Goal: Information Seeking & Learning: Understand process/instructions

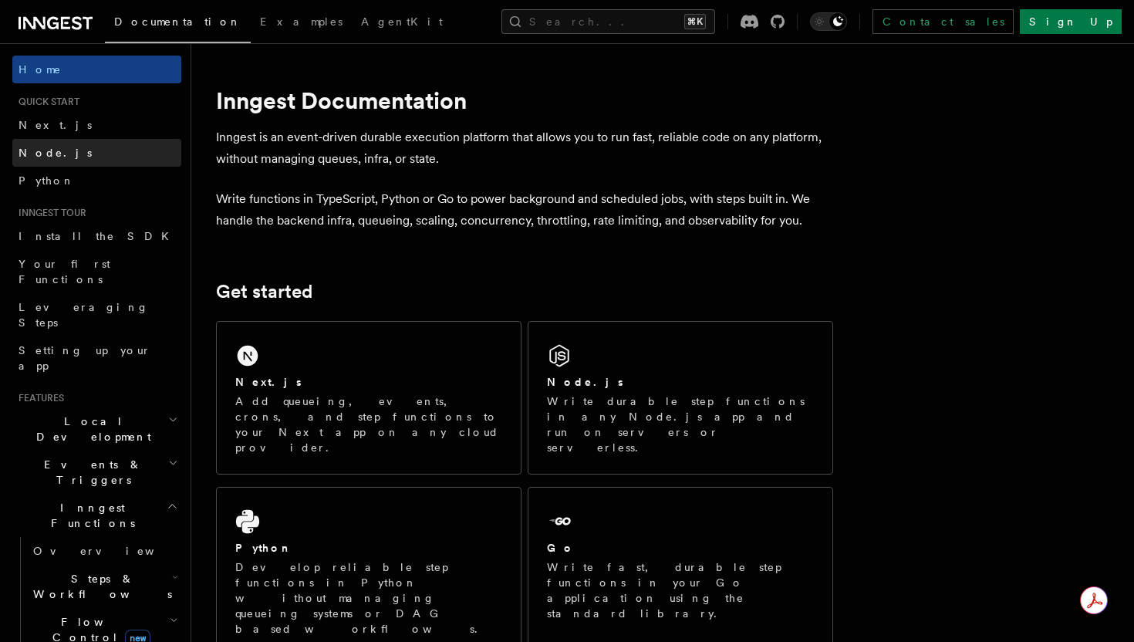
click at [80, 157] on link "Node.js" at bounding box center [96, 153] width 169 height 28
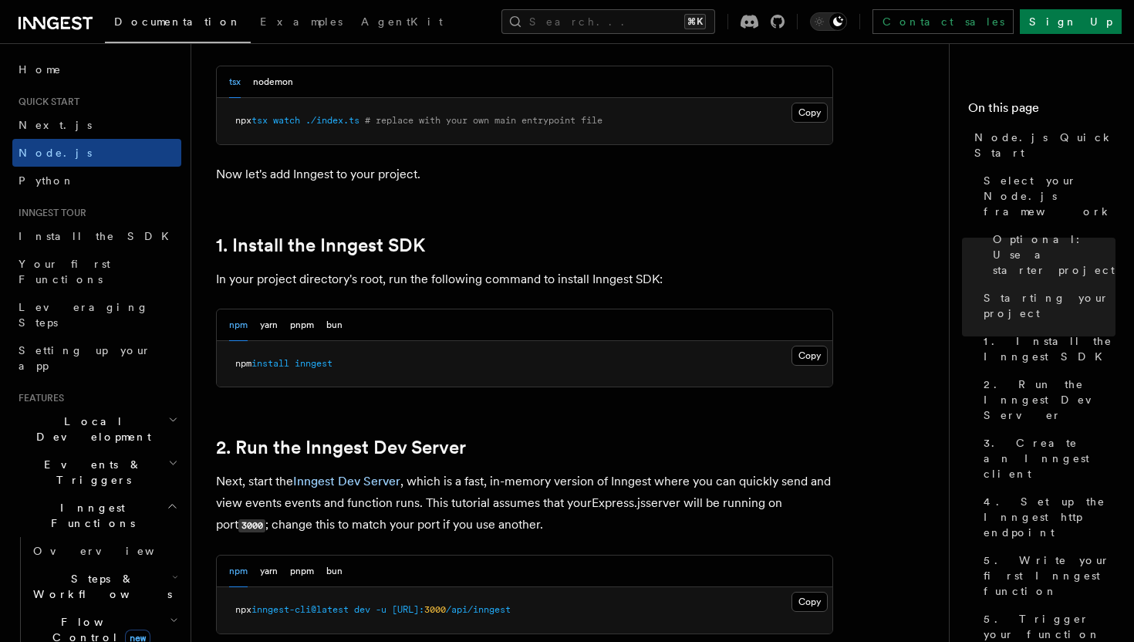
scroll to position [840, 0]
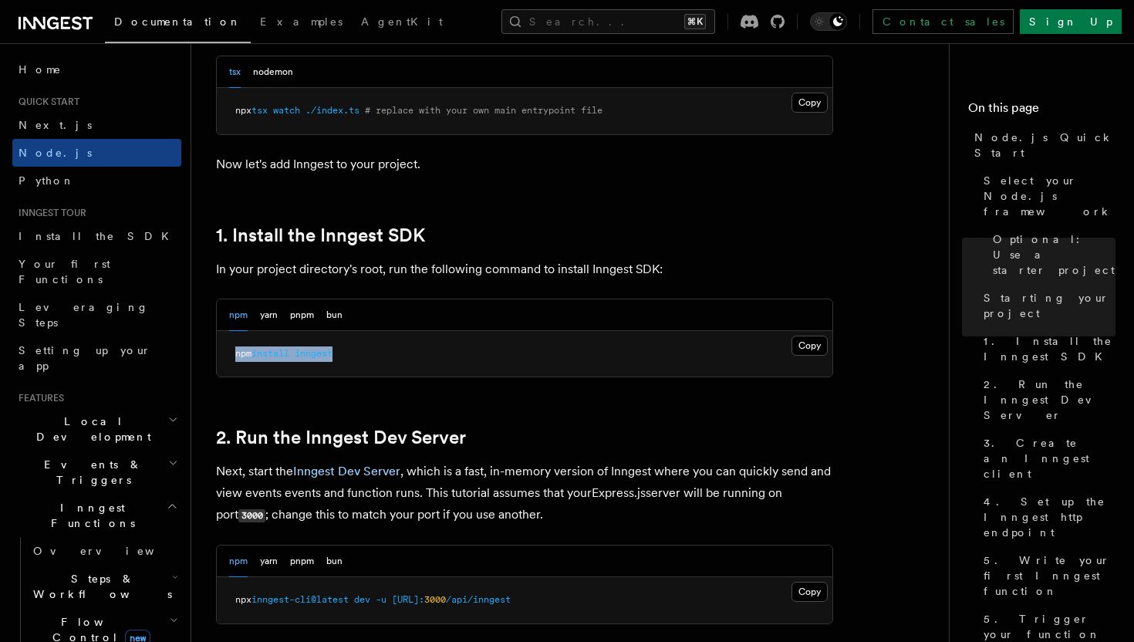
drag, startPoint x: 234, startPoint y: 346, endPoint x: 384, endPoint y: 358, distance: 151.0
click at [384, 358] on pre "npm install inngest" at bounding box center [525, 354] width 616 height 46
copy span "npm install inngest"
click at [460, 358] on pre "npm install inngest" at bounding box center [525, 354] width 616 height 46
drag, startPoint x: 232, startPoint y: 352, endPoint x: 354, endPoint y: 362, distance: 123.1
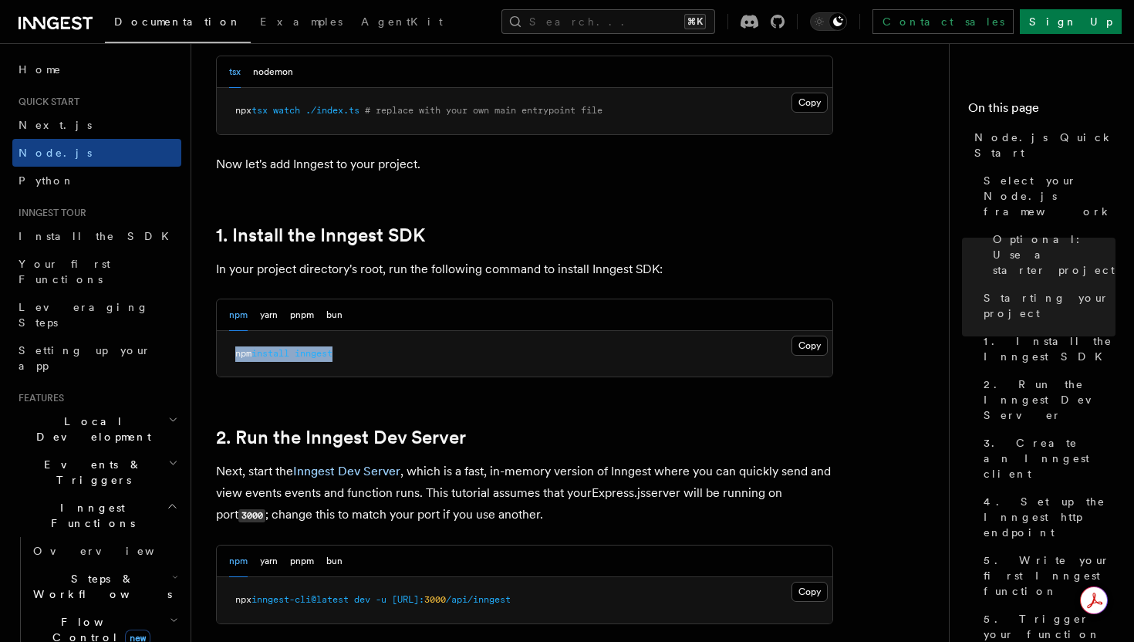
click at [354, 362] on pre "npm install inngest" at bounding box center [525, 354] width 616 height 46
copy span "npm install inngest"
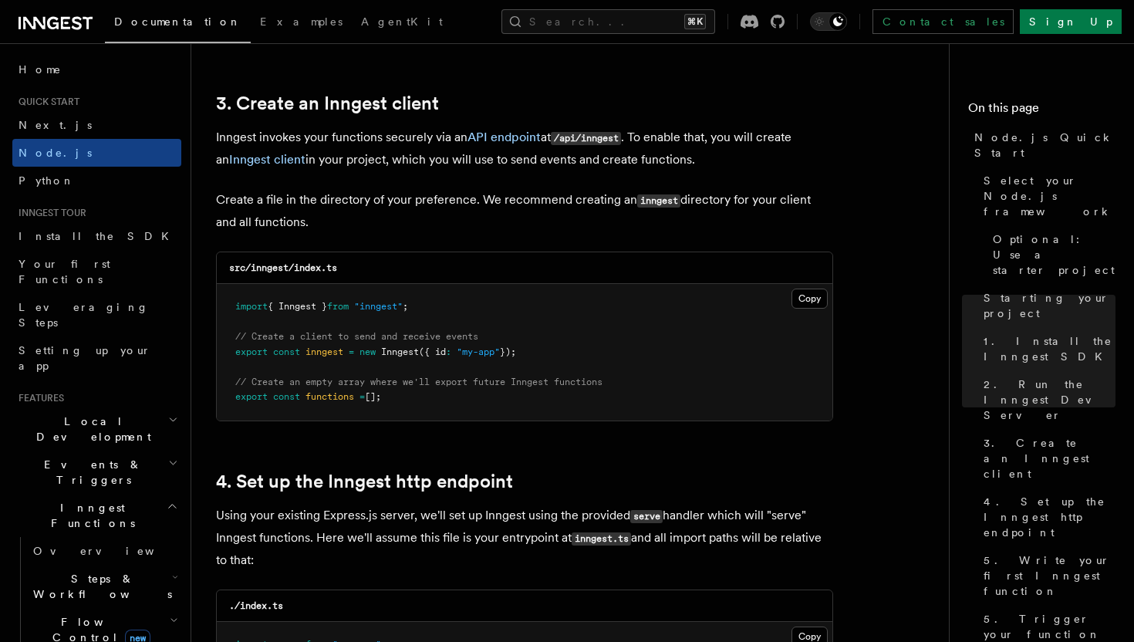
scroll to position [1963, 0]
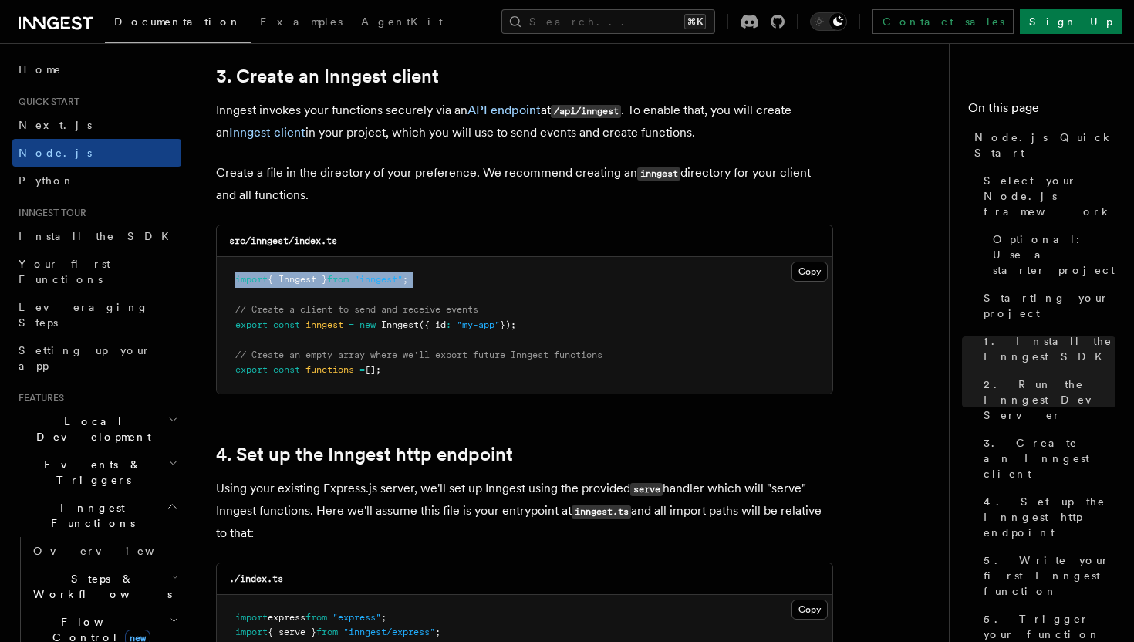
drag, startPoint x: 235, startPoint y: 276, endPoint x: 438, endPoint y: 289, distance: 203.4
click at [438, 289] on pre "import { Inngest } from "inngest" ; // Create a client to send and receive even…" at bounding box center [525, 325] width 616 height 137
copy code "import { Inngest } from "inngest" ;"
drag, startPoint x: 235, startPoint y: 326, endPoint x: 550, endPoint y: 334, distance: 315.8
click at [550, 334] on pre "import { Inngest } from "inngest" ; // Create a client to send and receive even…" at bounding box center [525, 325] width 616 height 137
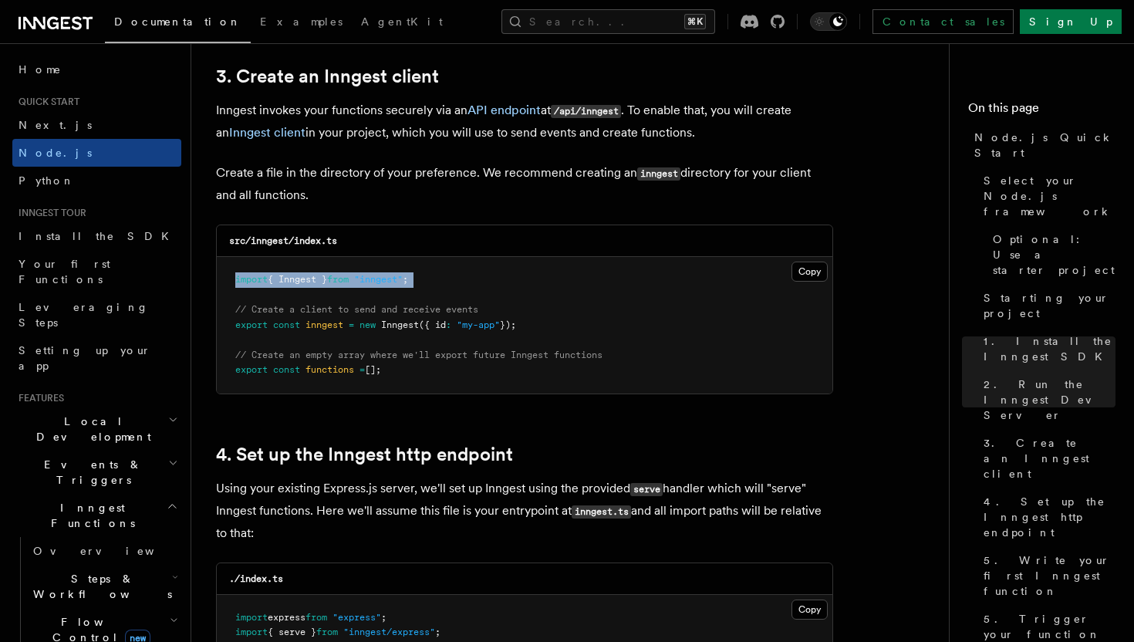
copy span "export const inngest = new Inngest ({ id : "my-app" });"
drag, startPoint x: 232, startPoint y: 309, endPoint x: 544, endPoint y: 330, distance: 312.5
click at [544, 330] on pre "import { Inngest } from "inngest" ; // Create a client to send and receive even…" at bounding box center [525, 325] width 616 height 137
copy code "// Create a client to send and receive events export const inngest = new Innges…"
